Goal: Transaction & Acquisition: Purchase product/service

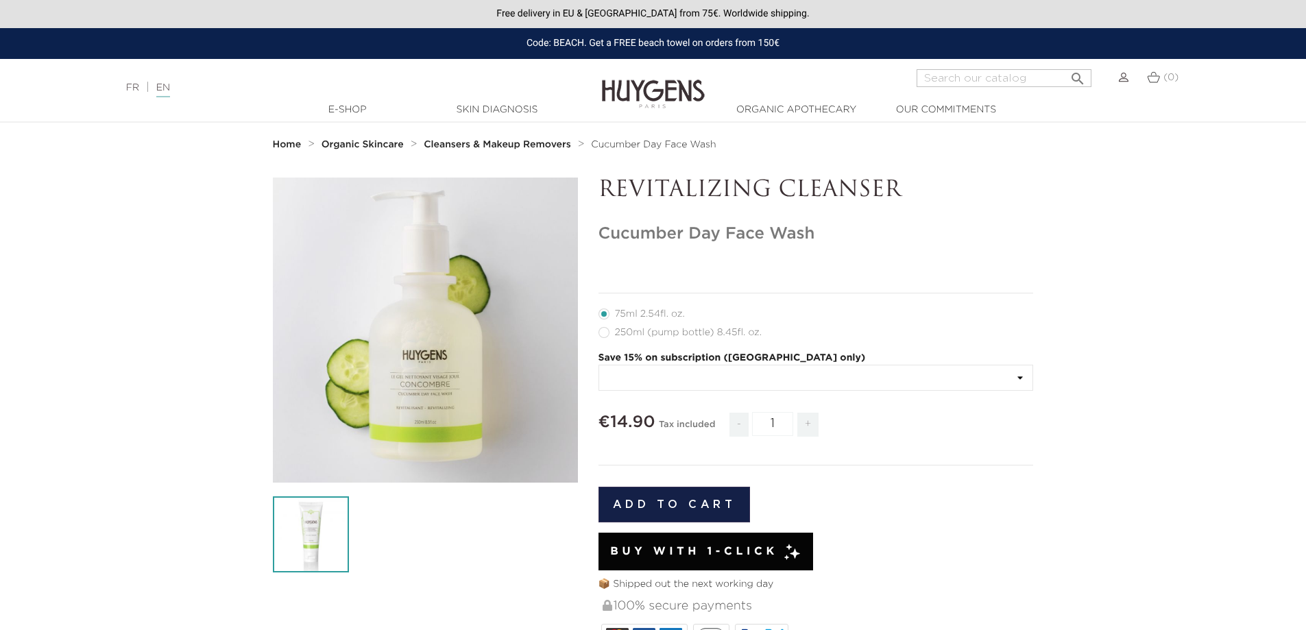
click at [302, 527] on img at bounding box center [311, 534] width 76 height 76
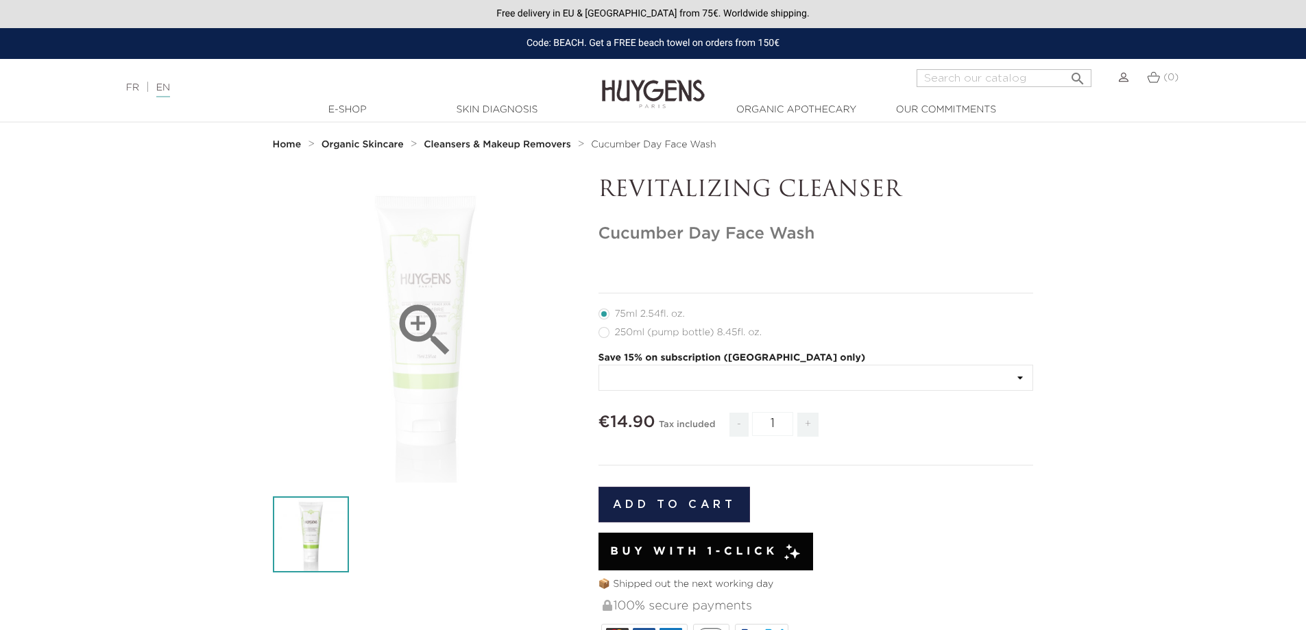
click at [451, 328] on icon "" at bounding box center [425, 330] width 69 height 69
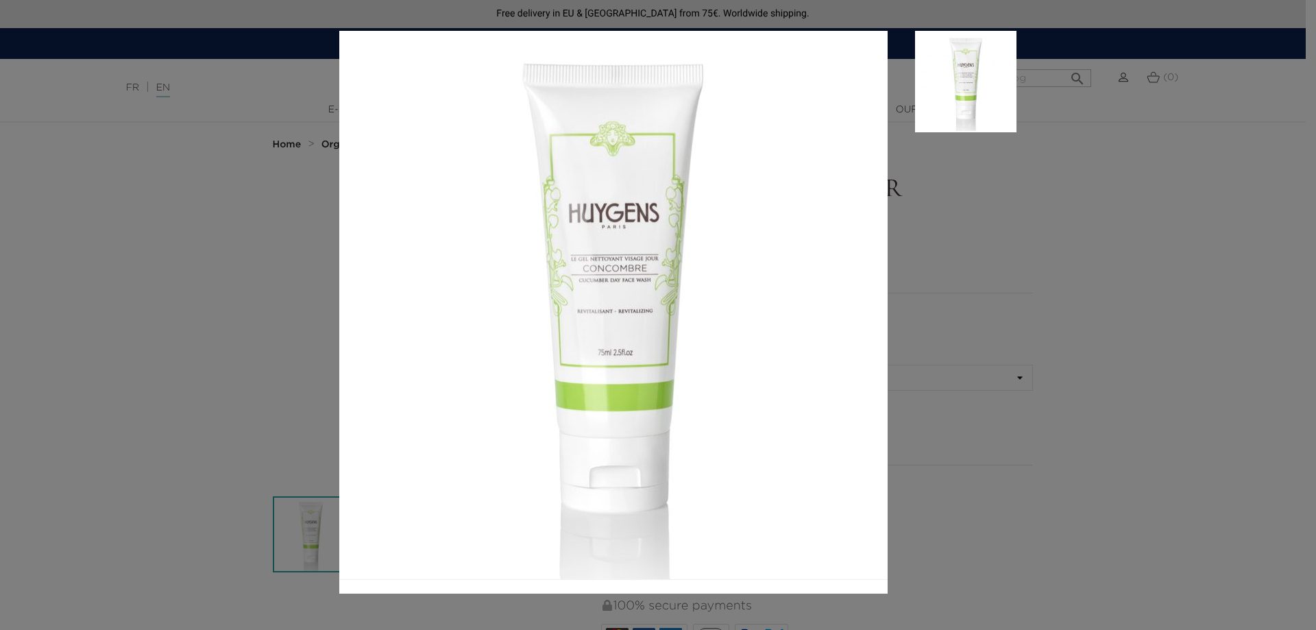
click at [164, 217] on div at bounding box center [658, 315] width 1316 height 630
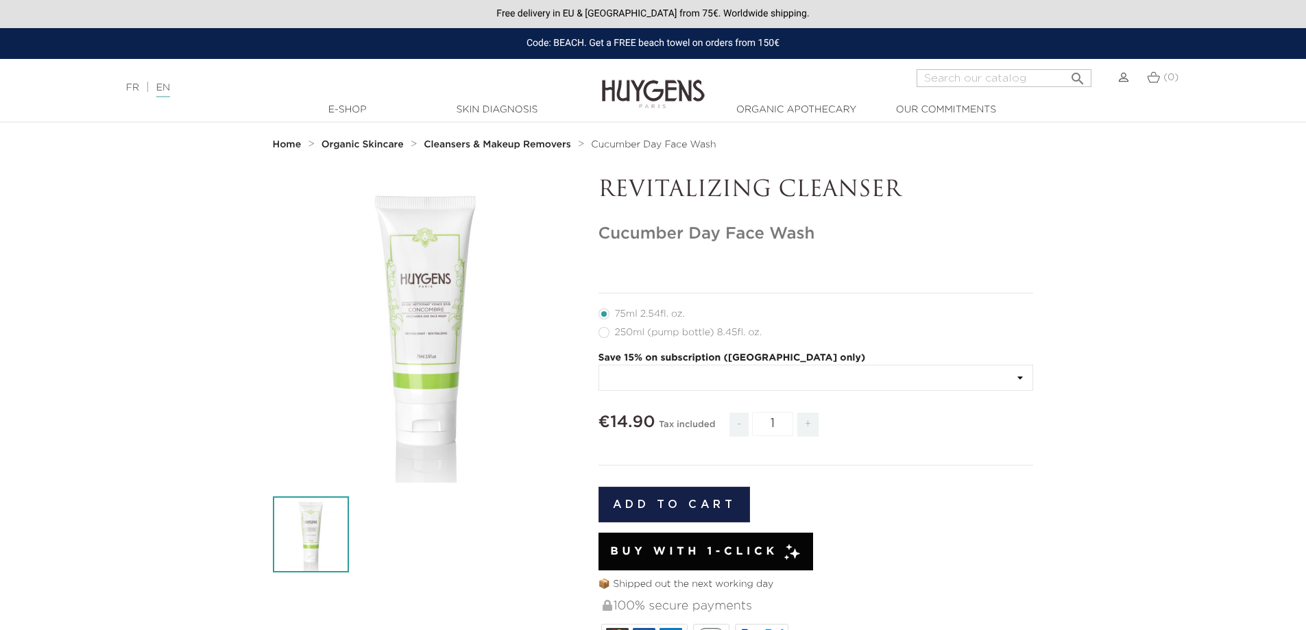
click at [95, 209] on section "  " at bounding box center [653, 570] width 1306 height 785
